Goal: Find specific page/section: Find specific page/section

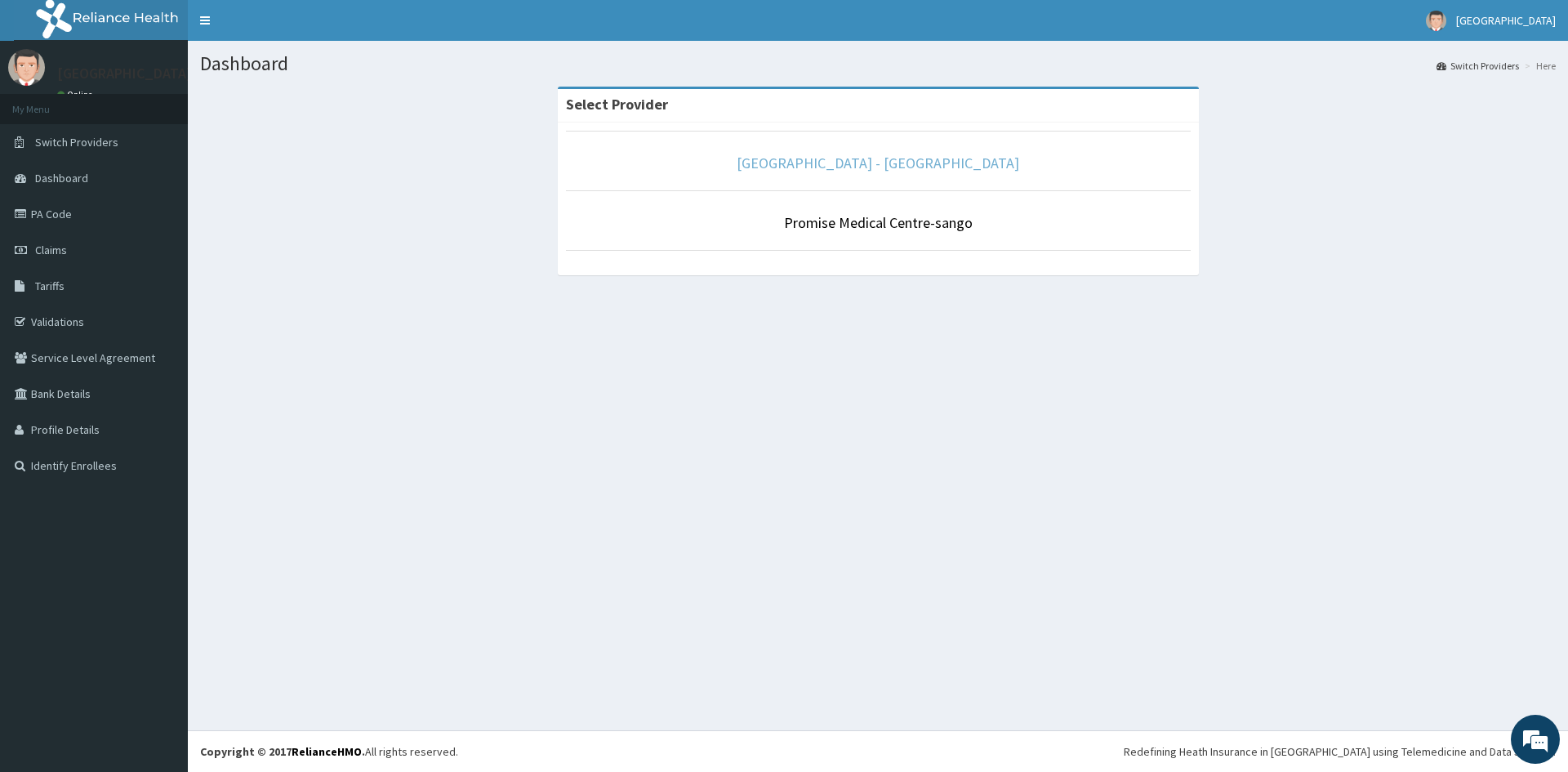
click at [902, 165] on link "[GEOGRAPHIC_DATA] - [GEOGRAPHIC_DATA]" at bounding box center [878, 163] width 283 height 19
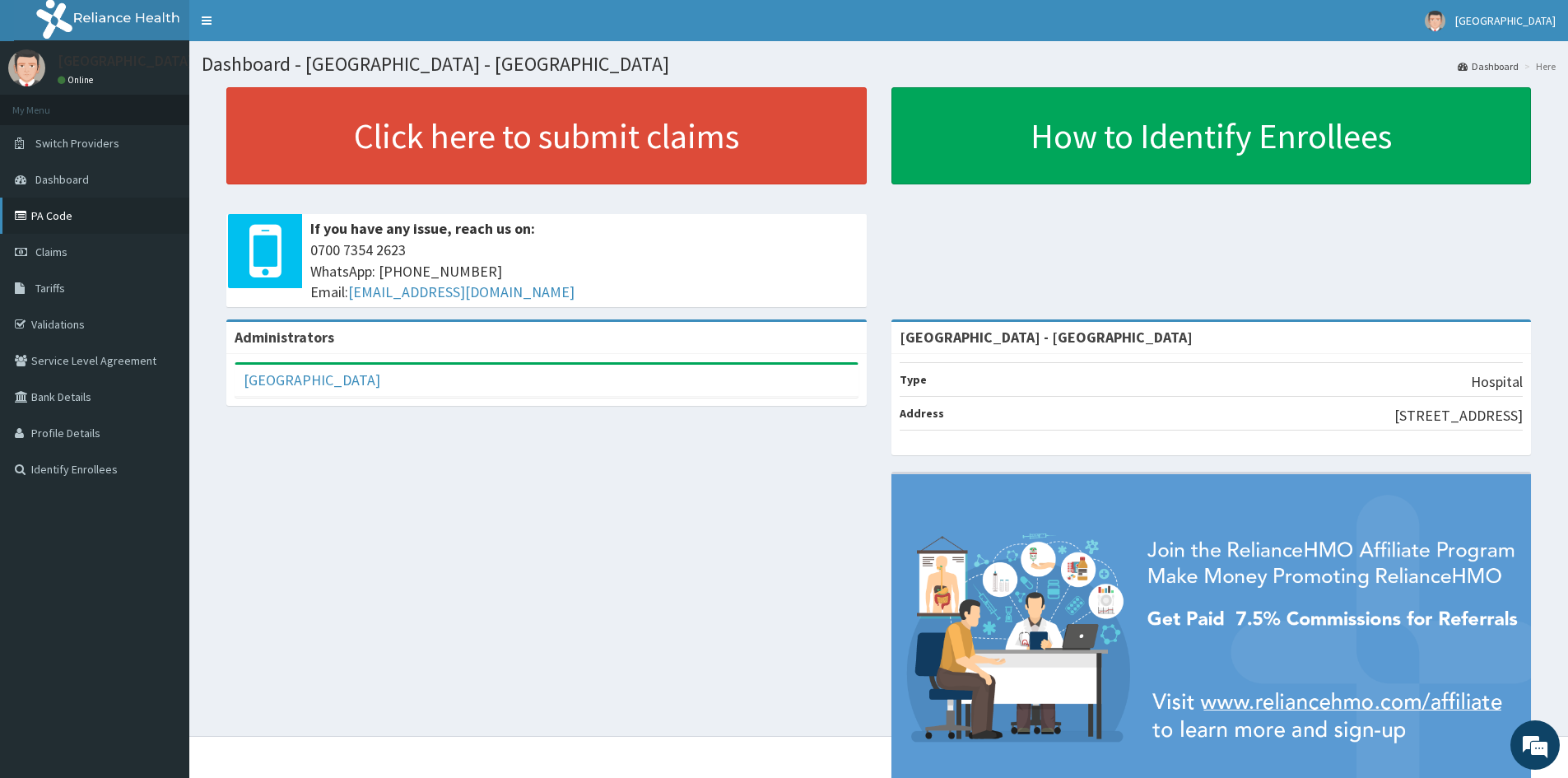
click at [71, 222] on link "PA Code" at bounding box center [94, 216] width 190 height 37
